Goal: Find specific page/section: Find specific page/section

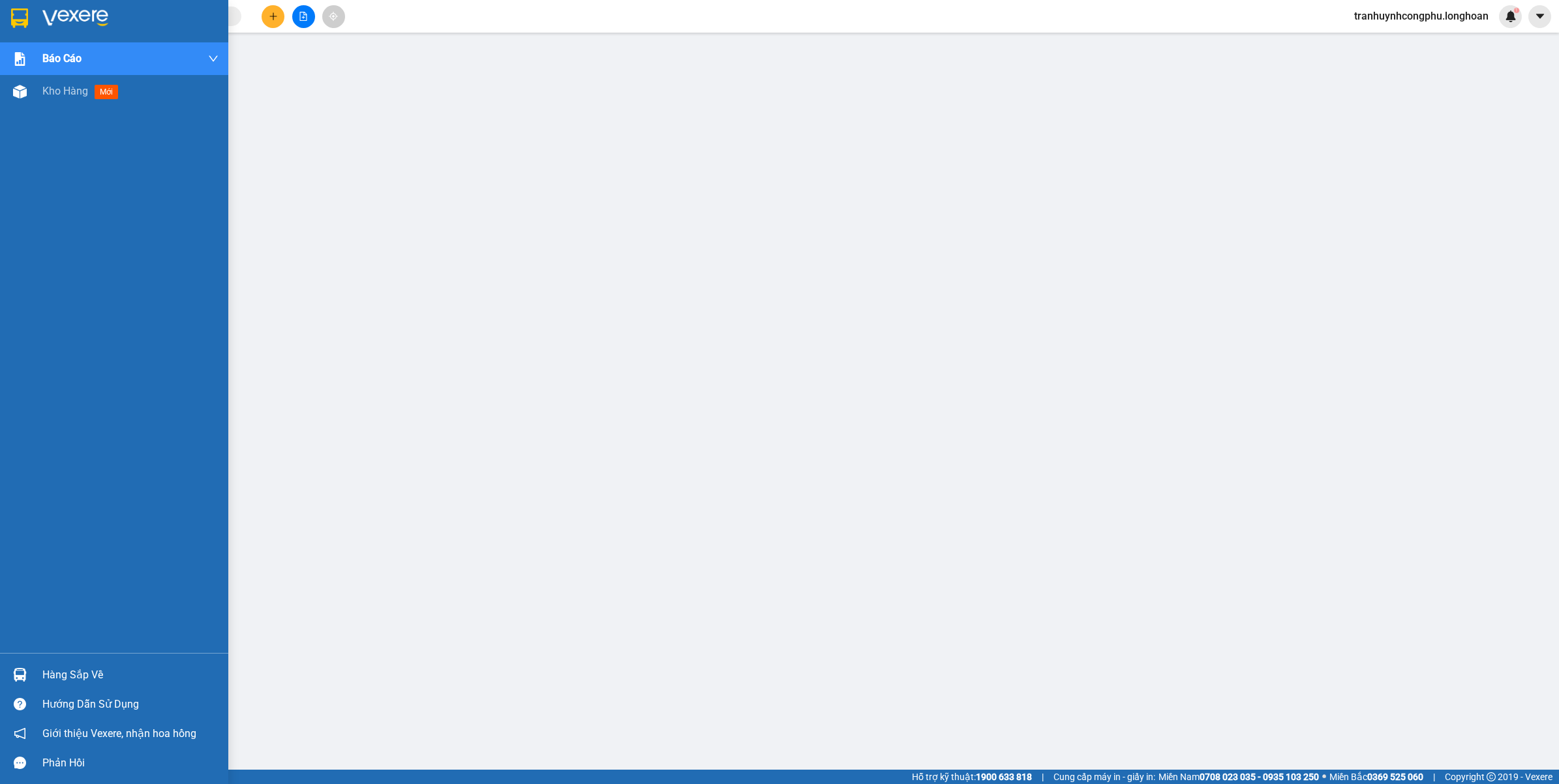
drag, startPoint x: 21, startPoint y: 106, endPoint x: 161, endPoint y: 1, distance: 175.0
click at [22, 106] on div "Kho hàng mới" at bounding box center [114, 91] width 229 height 32
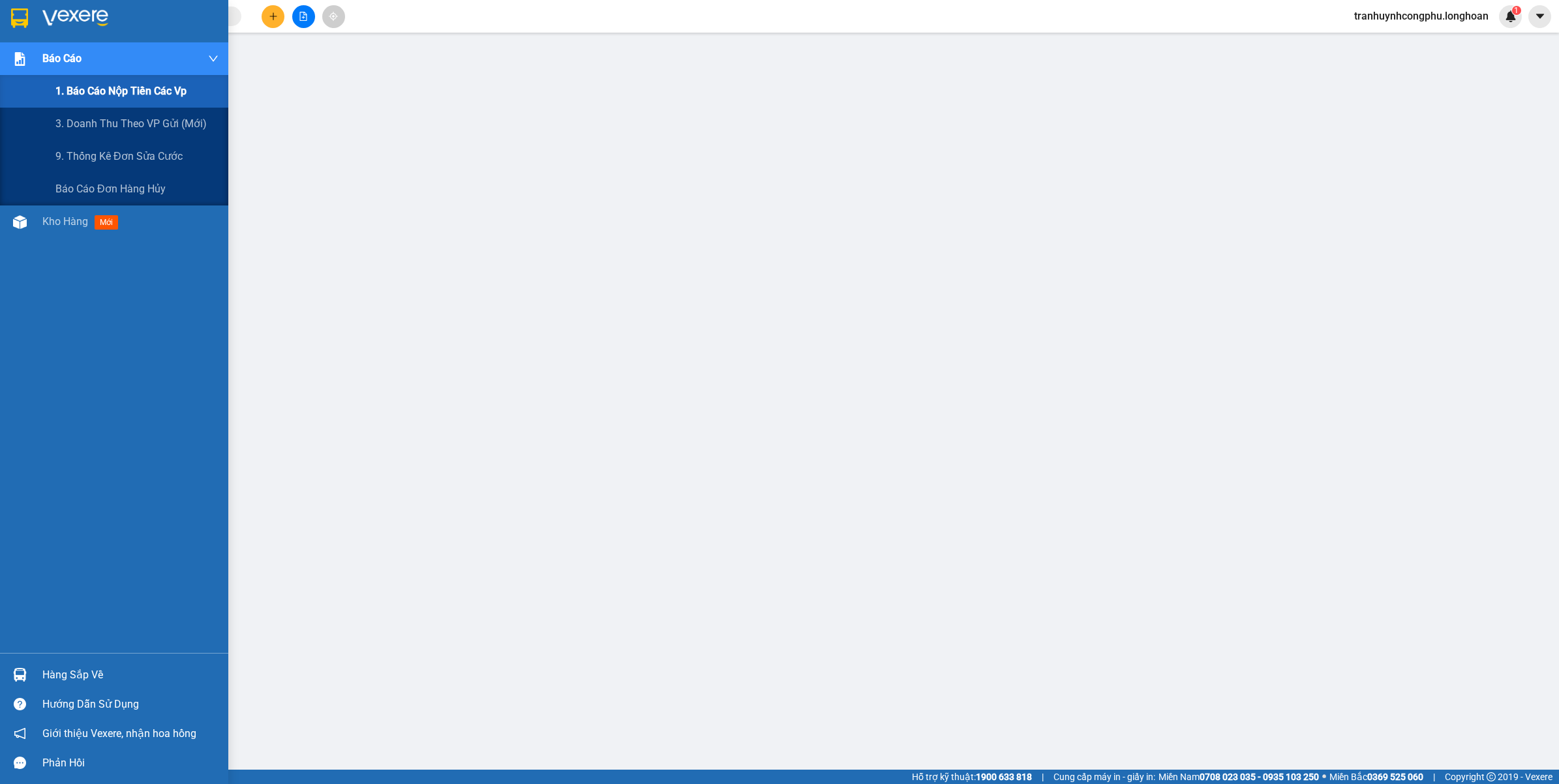
click at [63, 65] on span "Báo cáo" at bounding box center [61, 58] width 39 height 16
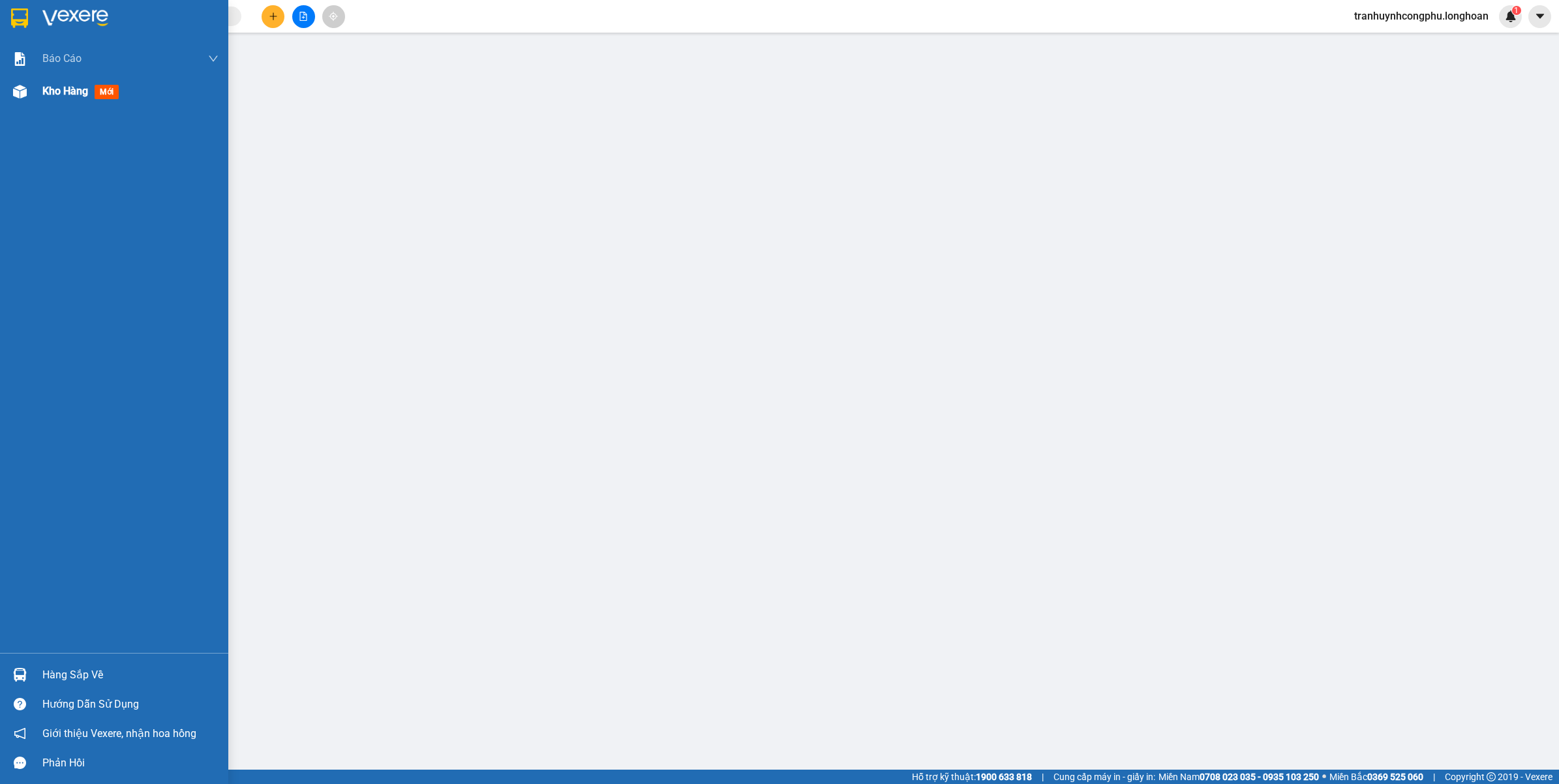
drag, startPoint x: 75, startPoint y: 92, endPoint x: 250, endPoint y: 8, distance: 194.1
click at [75, 92] on span "Kho hàng" at bounding box center [65, 90] width 46 height 12
click at [31, 89] on div "Kho hàng mới" at bounding box center [114, 91] width 229 height 32
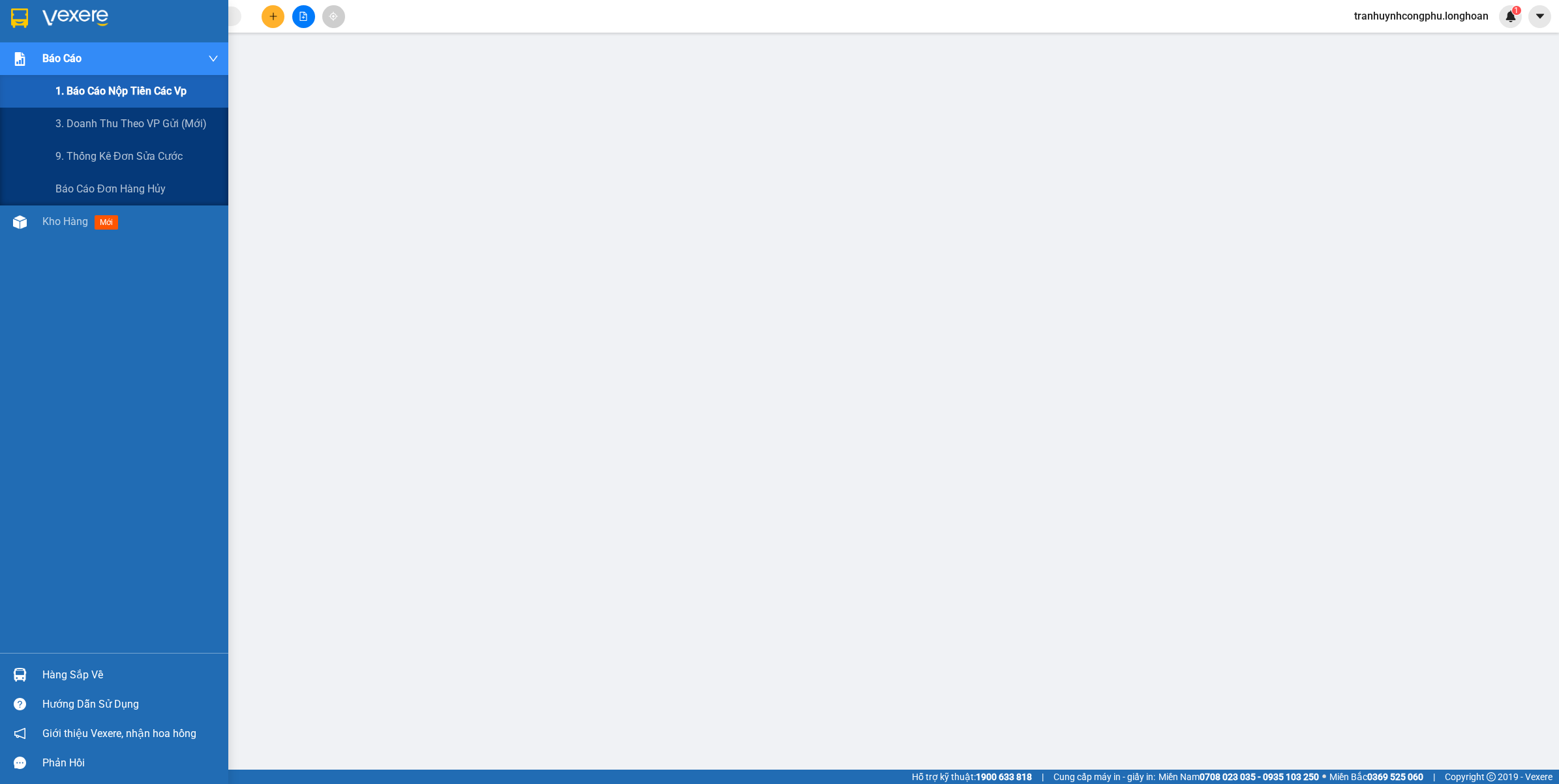
click at [22, 73] on div "Báo cáo" at bounding box center [114, 58] width 229 height 32
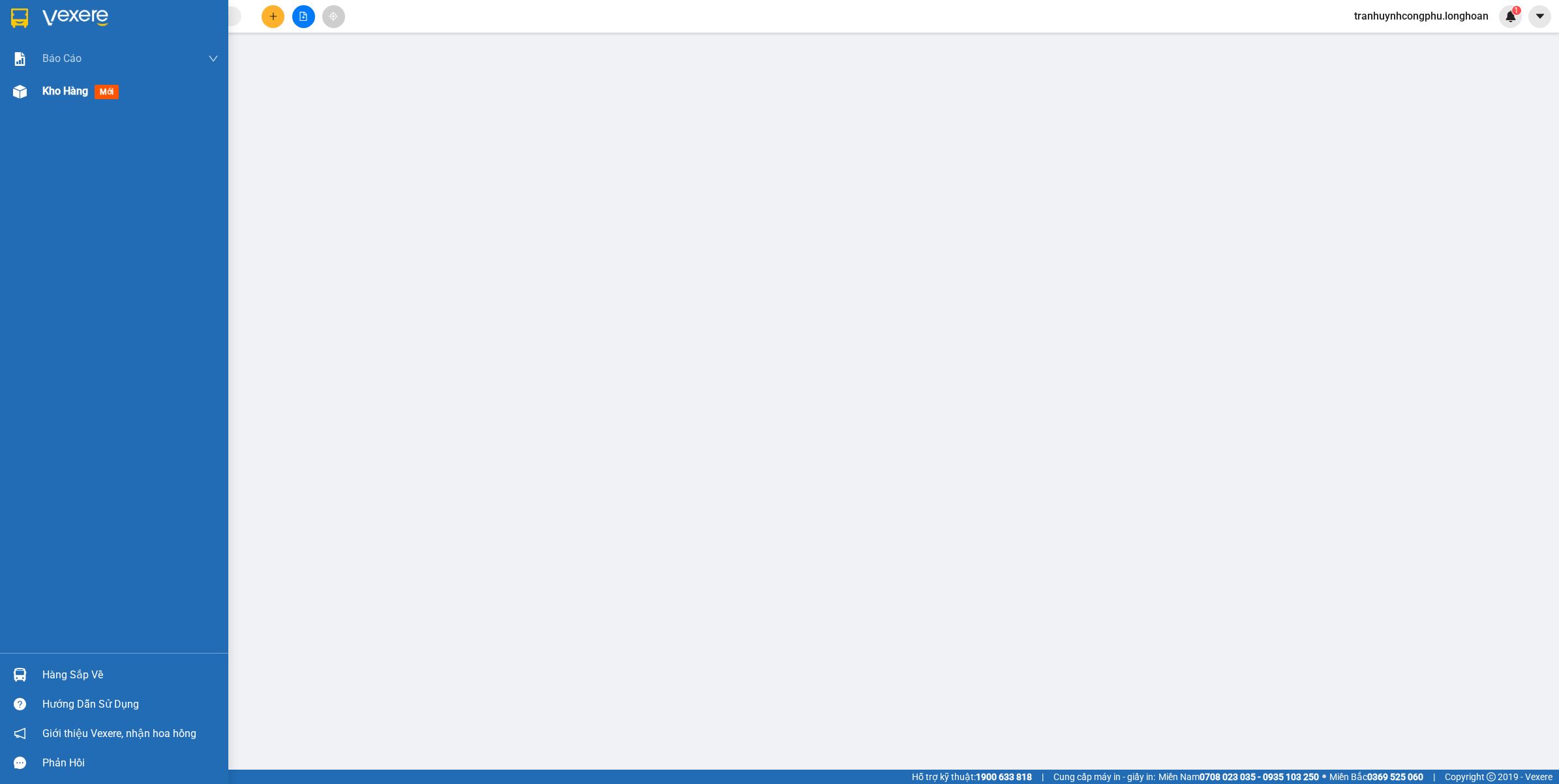
click at [72, 98] on div "Kho hàng mới" at bounding box center [83, 90] width 82 height 16
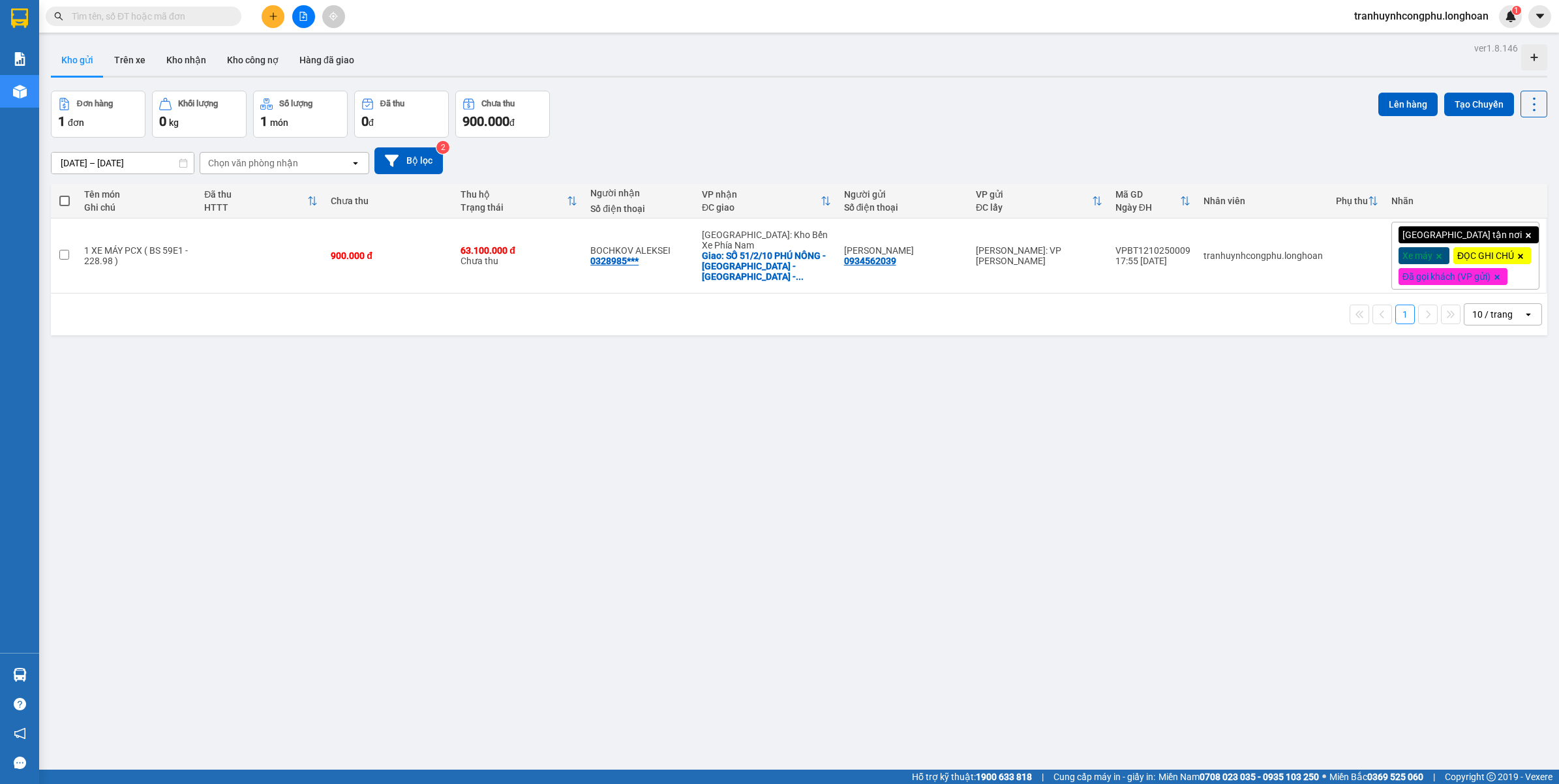
click at [419, 706] on div "ver 1.8.146 Kho gửi Trên xe Kho nhận Kho công nợ Hàng đã giao Đơn hàng 1 đơn Kh…" at bounding box center [799, 431] width 1507 height 784
